Goal: Task Accomplishment & Management: Complete application form

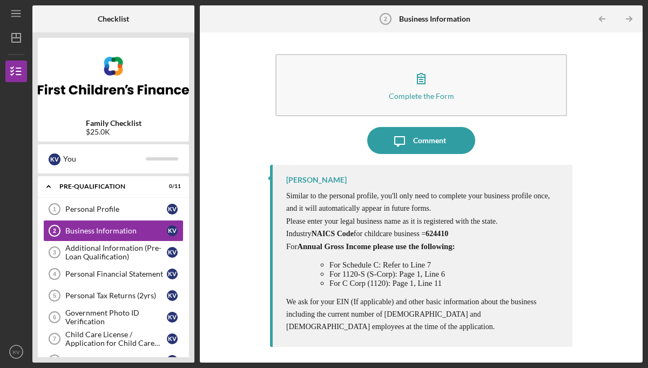
click at [432, 233] on span "624410" at bounding box center [437, 234] width 23 height 8
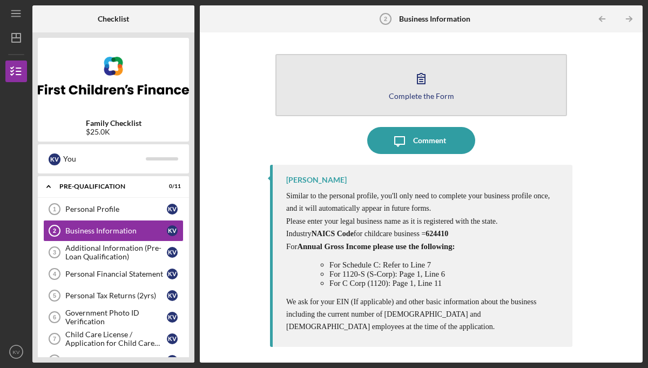
click at [422, 80] on icon "button" at bounding box center [421, 78] width 27 height 27
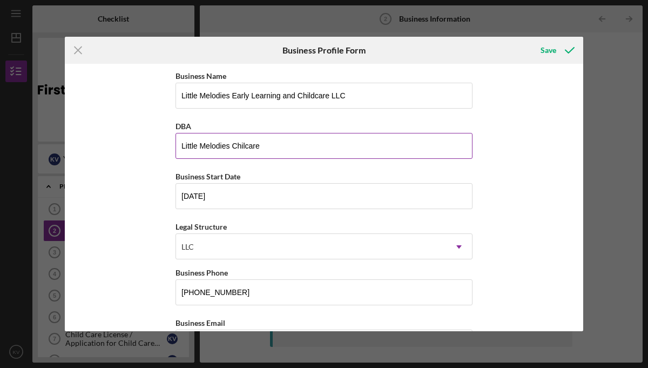
click at [271, 149] on input "Little Melodies Chilcare" at bounding box center [324, 146] width 297 height 26
type input "Little Melodies"
click at [322, 221] on div "Legal Structure LLC Icon/Dropdown Arrow" at bounding box center [324, 239] width 297 height 39
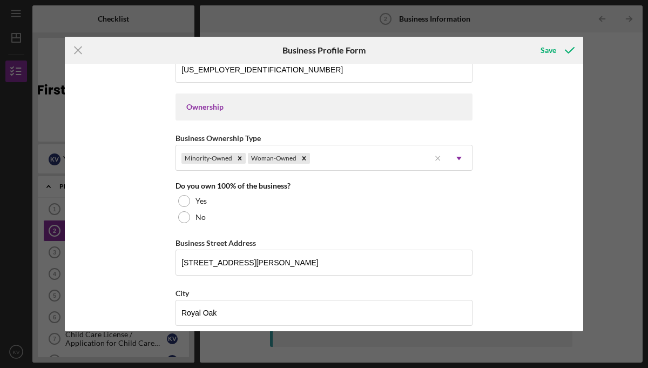
scroll to position [478, 0]
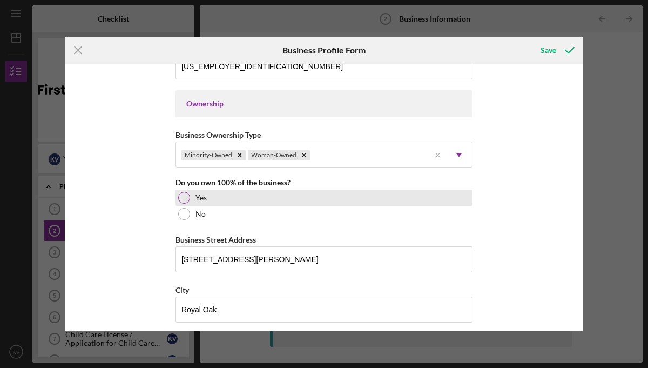
click at [187, 193] on div "Yes" at bounding box center [324, 198] width 297 height 16
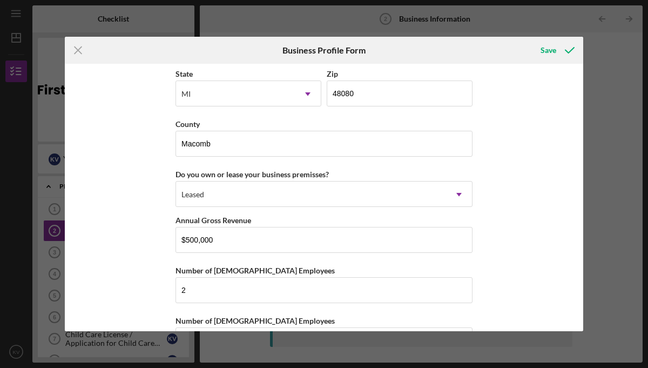
scroll to position [1038, 0]
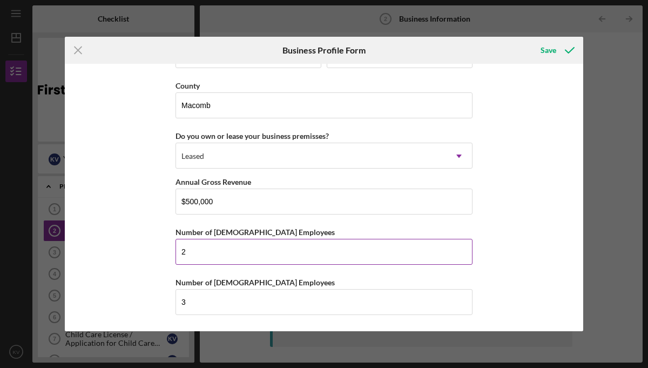
drag, startPoint x: 194, startPoint y: 251, endPoint x: 179, endPoint y: 251, distance: 15.7
click at [179, 251] on input "2" at bounding box center [324, 252] width 297 height 26
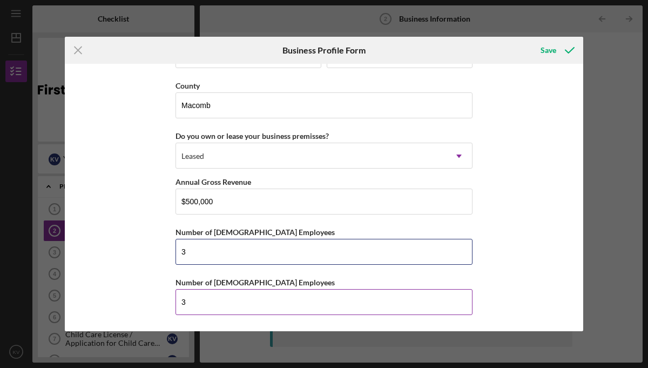
type input "3"
drag, startPoint x: 191, startPoint y: 301, endPoint x: 176, endPoint y: 301, distance: 15.1
click at [176, 301] on input "3" at bounding box center [324, 302] width 297 height 26
type input "1"
type input "2"
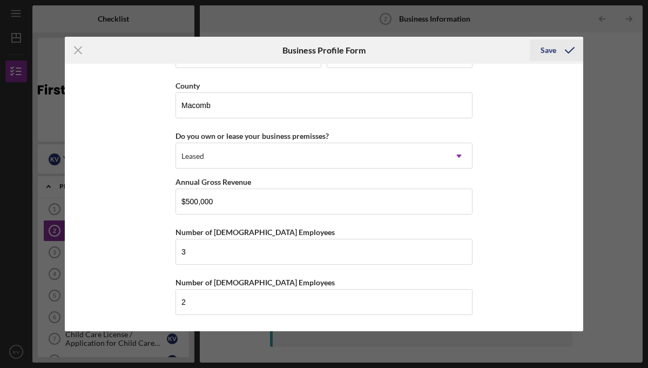
click at [548, 44] on div "Save" at bounding box center [549, 50] width 16 height 22
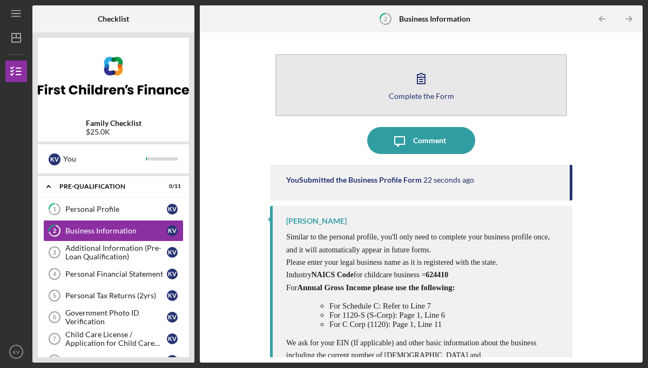
click at [426, 85] on icon "button" at bounding box center [421, 78] width 27 height 27
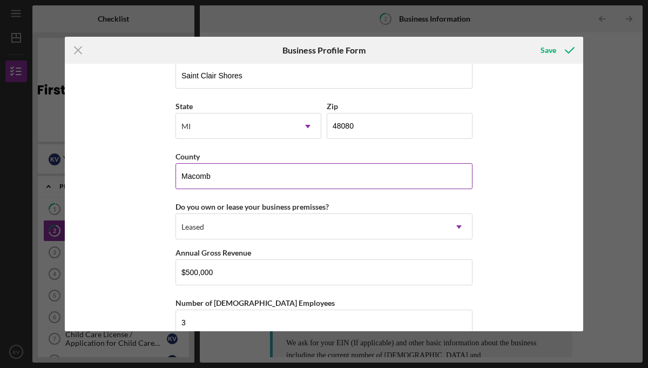
scroll to position [1038, 0]
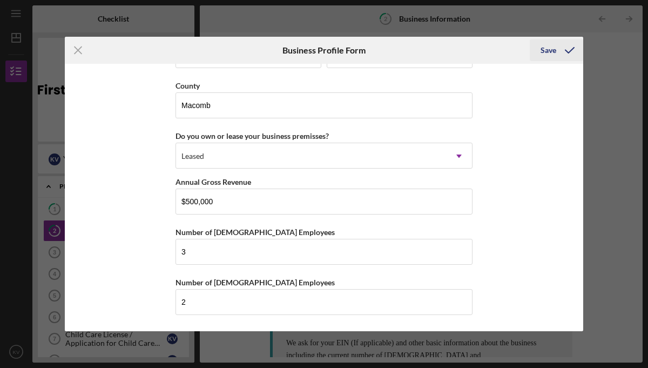
click at [551, 49] on div "Save" at bounding box center [549, 50] width 16 height 22
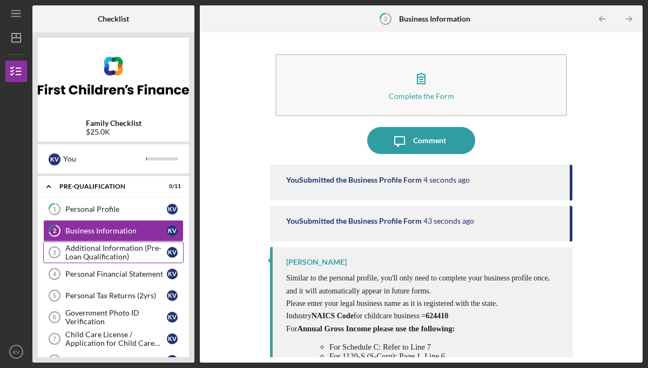
click at [79, 246] on div "Additional Information (Pre-Loan Qualification)" at bounding box center [116, 252] width 102 height 17
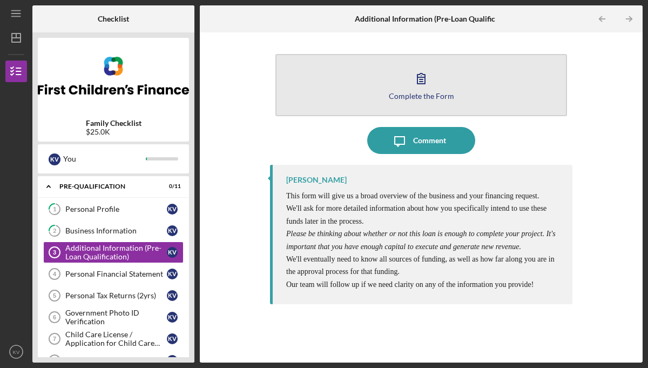
click at [424, 80] on icon "button" at bounding box center [421, 78] width 27 height 27
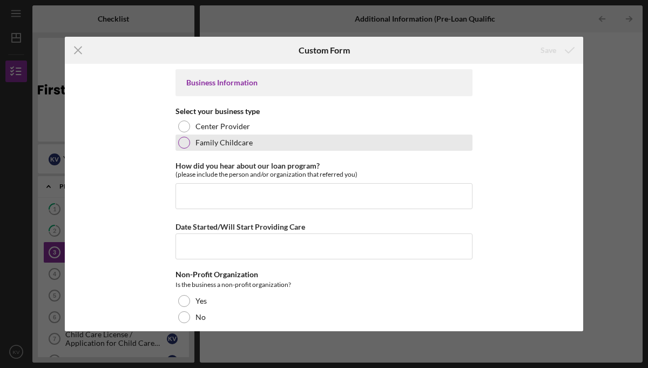
click at [182, 143] on div at bounding box center [184, 143] width 12 height 12
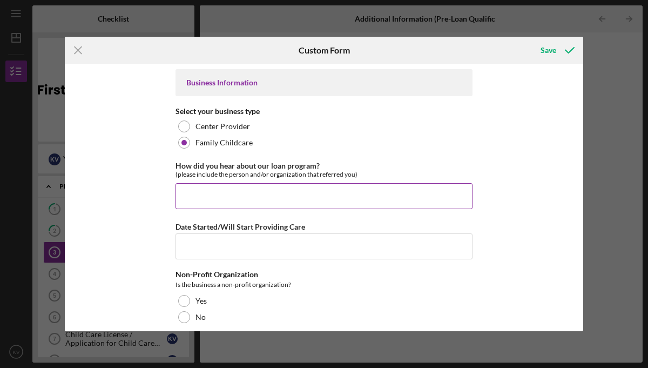
click at [191, 185] on input "How did you hear about our loan program?" at bounding box center [324, 196] width 297 height 26
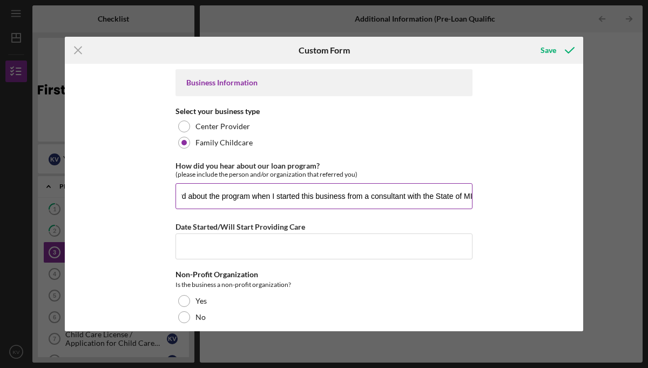
scroll to position [0, 21]
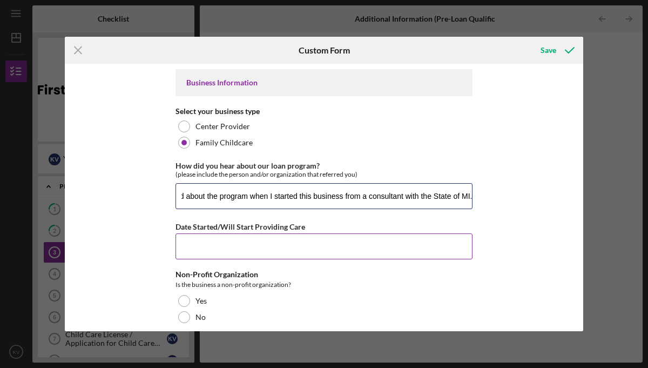
type input "I heard about the program when I started this business from a consultant with t…"
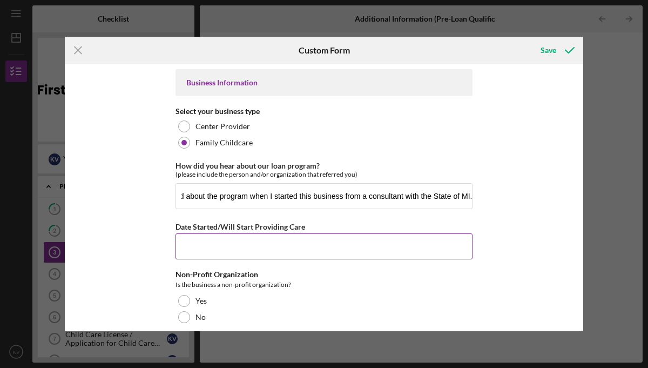
click at [190, 245] on input "Date Started/Will Start Providing Care" at bounding box center [324, 246] width 297 height 26
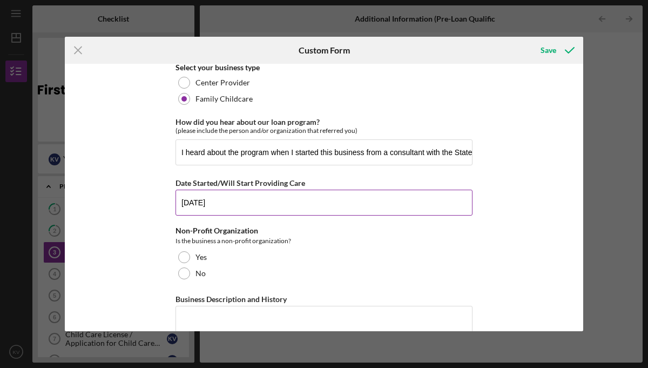
scroll to position [70, 0]
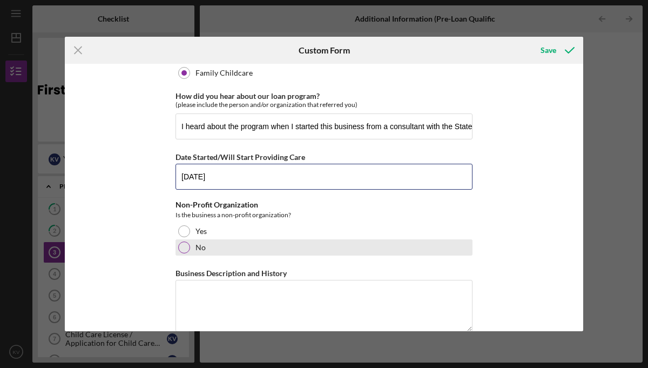
type input "[DATE]"
click at [184, 247] on div at bounding box center [184, 247] width 12 height 12
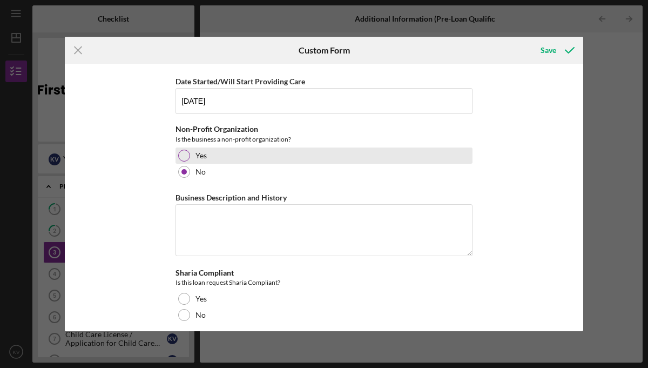
scroll to position [153, 0]
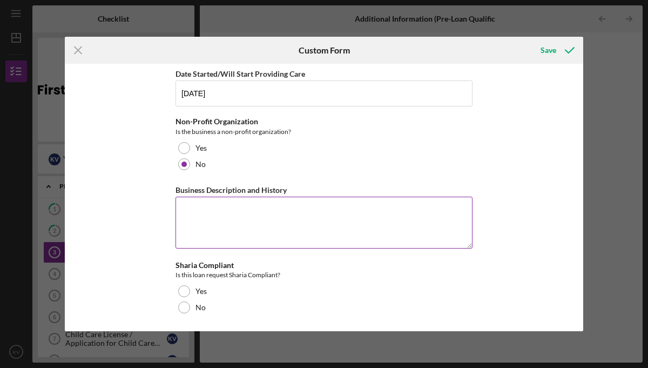
click at [190, 206] on textarea "Business Description and History" at bounding box center [324, 223] width 297 height 52
type textarea "Little Melodies Early Learning and Childcare is a Music Together"
drag, startPoint x: 179, startPoint y: 209, endPoint x: 403, endPoint y: 208, distance: 224.2
click at [402, 208] on textarea "Little Melodies Early Learning and Childcare is a Music Together" at bounding box center [324, 223] width 297 height 52
paste textarea "Little Melodies Early Learning and Childcare LLC's., philosophy starts with the…"
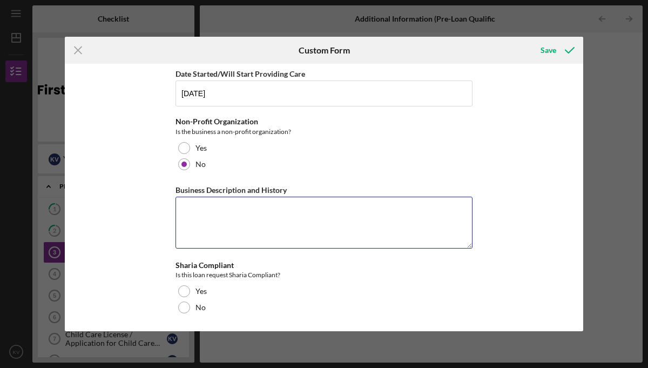
type textarea "Little Melodies Early Learning and Childcare LLC's., philosophy starts with the…"
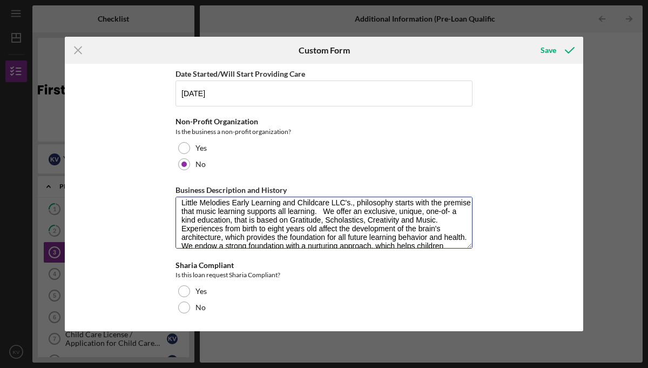
scroll to position [26, 0]
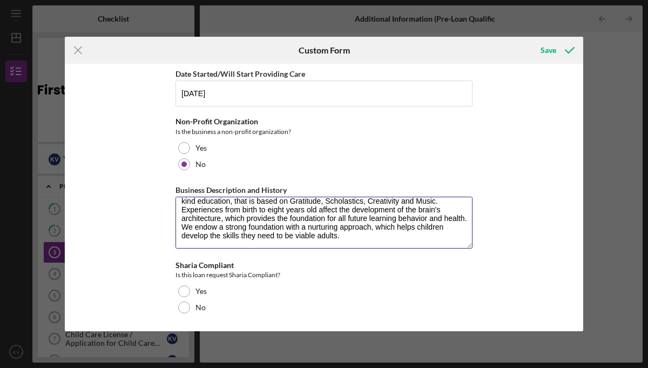
drag, startPoint x: 178, startPoint y: 202, endPoint x: 344, endPoint y: 259, distance: 174.9
click at [344, 259] on div "Business Information Select your business type Center Provider Family Childcare…" at bounding box center [324, 121] width 297 height 410
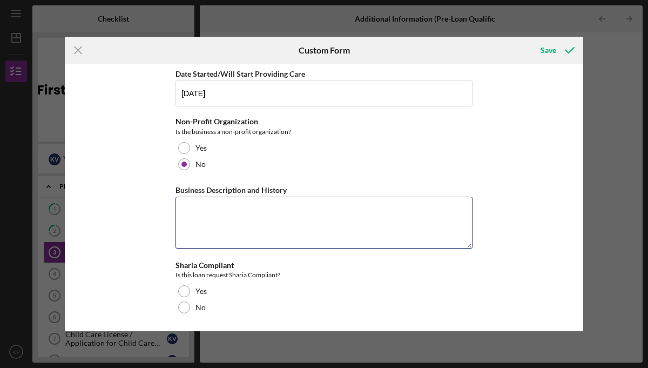
scroll to position [0, 0]
paste textarea "At Little Melodies Early Learning and Childcare LLC, we are here to cultivate t…"
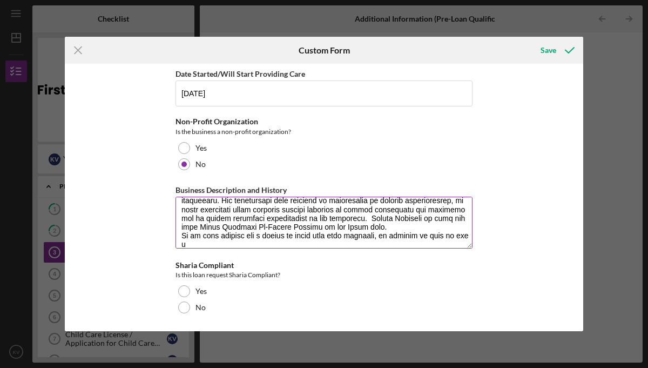
scroll to position [88, 0]
click at [390, 233] on textarea "Business Description and History" at bounding box center [324, 223] width 297 height 52
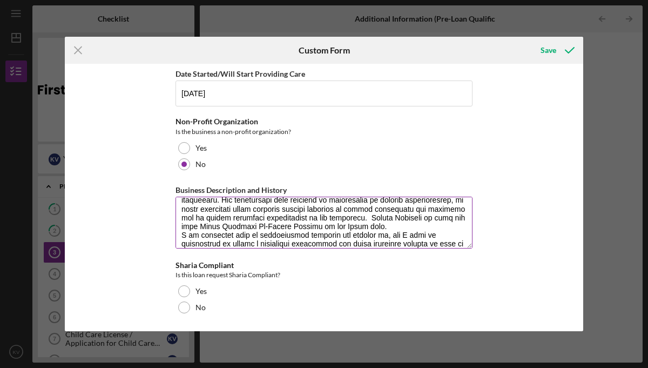
scroll to position [153, 0]
click at [466, 244] on textarea "Business Description and History" at bounding box center [324, 223] width 297 height 52
click at [466, 245] on textarea "Business Description and History" at bounding box center [324, 223] width 297 height 52
click at [459, 243] on textarea "Business Description and History" at bounding box center [324, 223] width 297 height 52
click at [462, 242] on textarea "Business Description and History" at bounding box center [324, 223] width 297 height 52
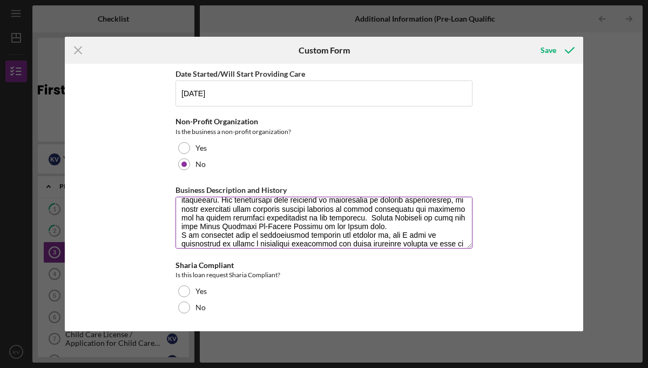
click at [464, 243] on textarea "Business Description and History" at bounding box center [324, 223] width 297 height 52
click at [458, 243] on textarea "Business Description and History" at bounding box center [324, 223] width 297 height 52
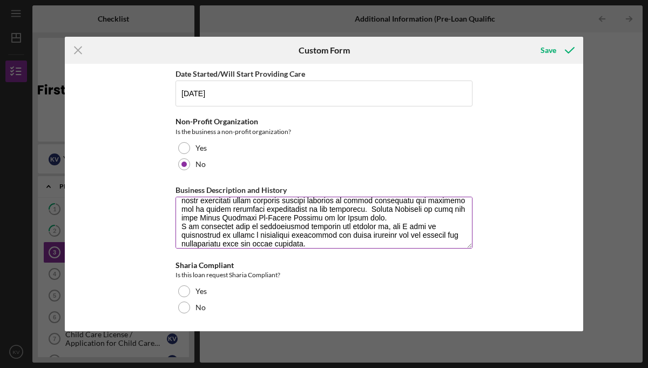
scroll to position [104, 0]
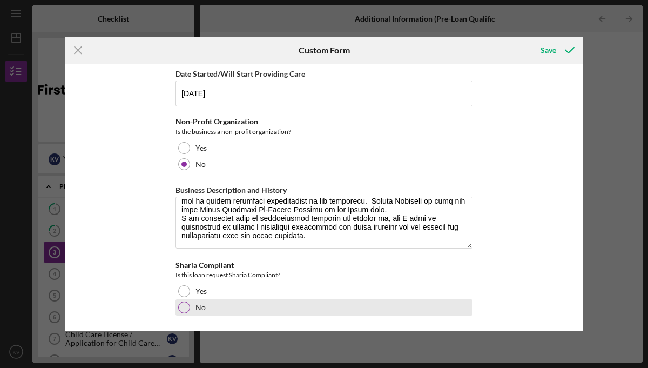
click at [181, 306] on div at bounding box center [184, 307] width 12 height 12
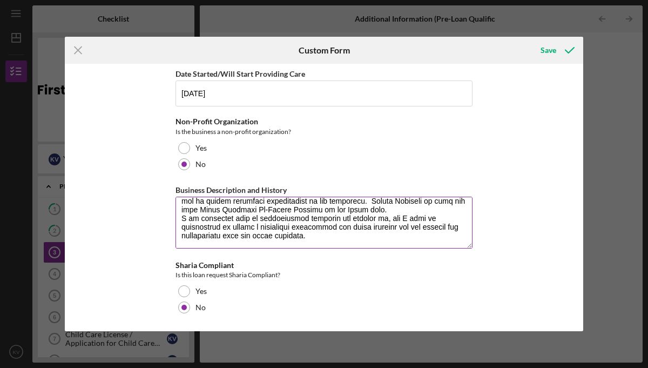
click at [298, 226] on textarea "Business Description and History" at bounding box center [324, 223] width 297 height 52
click at [343, 227] on textarea "Business Description and History" at bounding box center [324, 223] width 297 height 52
type textarea "At Little Melodies Early Learning and Childcare LLC, we are here to cultivate t…"
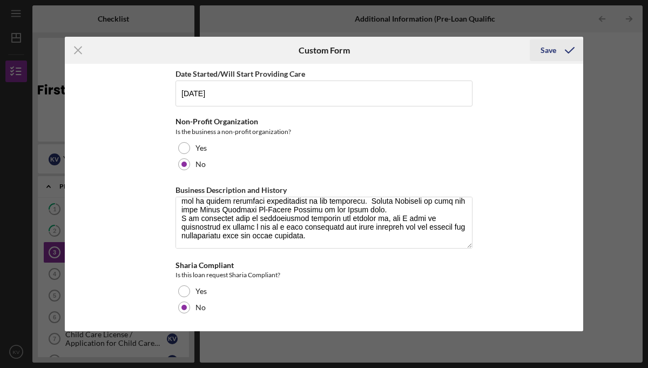
click at [542, 50] on div "Save" at bounding box center [549, 50] width 16 height 22
